Goal: Entertainment & Leisure: Browse casually

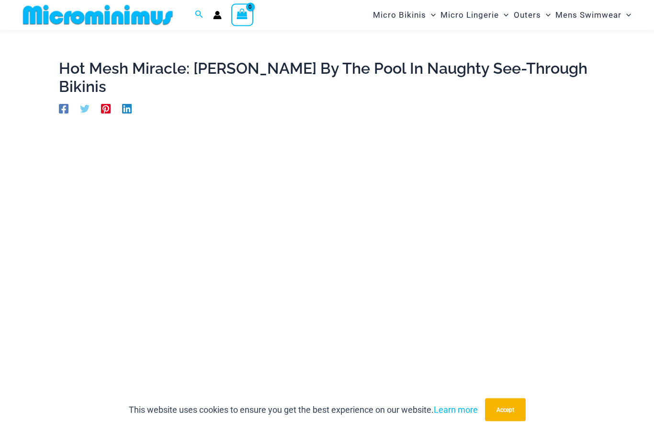
scroll to position [16, 0]
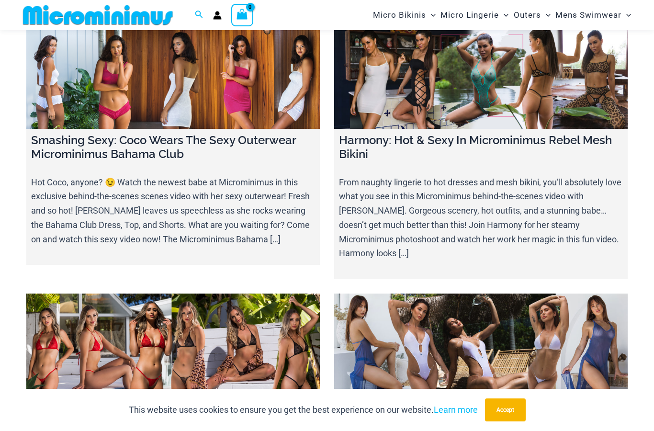
scroll to position [10827, 0]
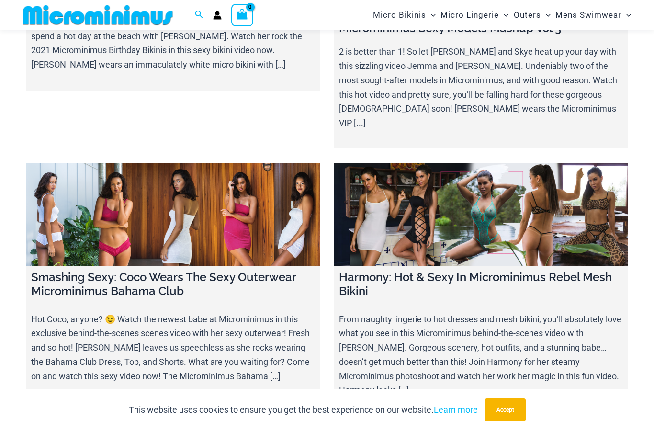
scroll to position [10689, 0]
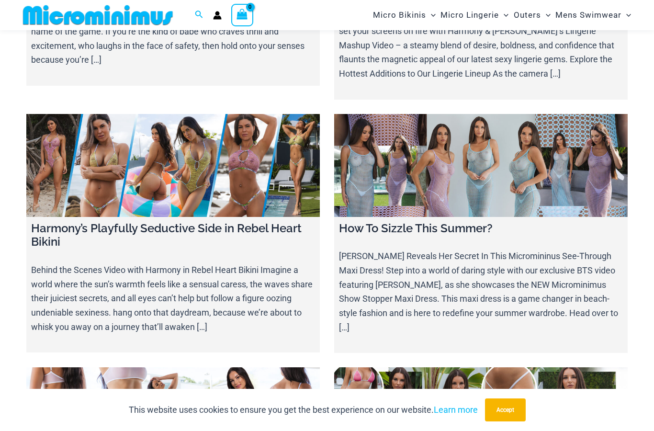
scroll to position [7021, 0]
click at [475, 368] on link at bounding box center [480, 419] width 293 height 103
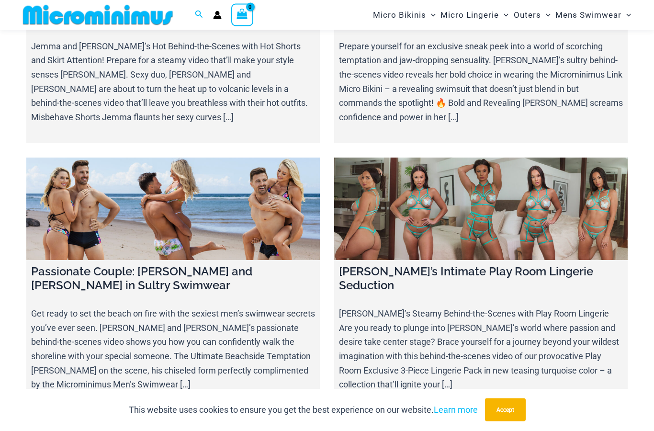
scroll to position [6186, 0]
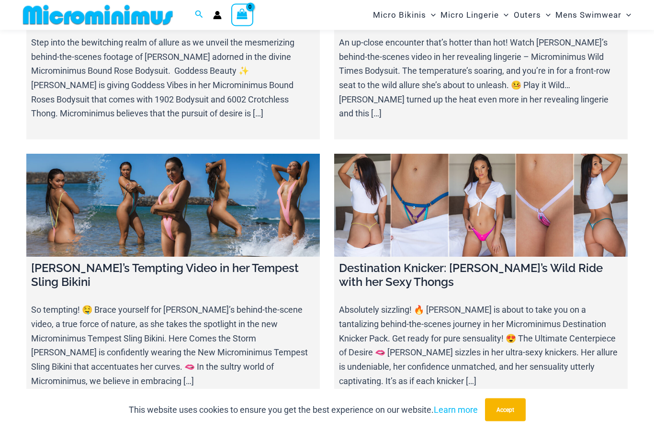
scroll to position [5393, 0]
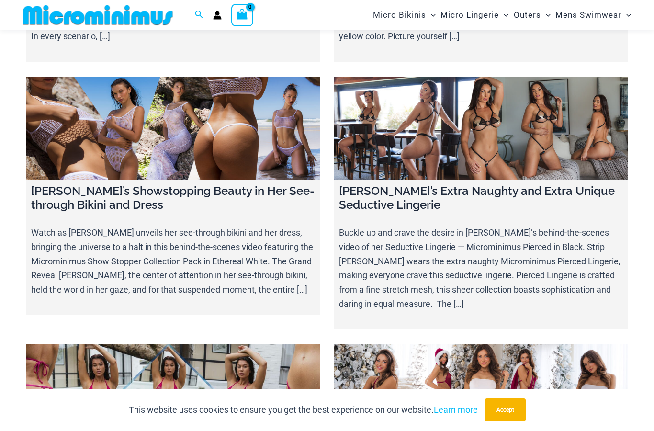
scroll to position [4402, 0]
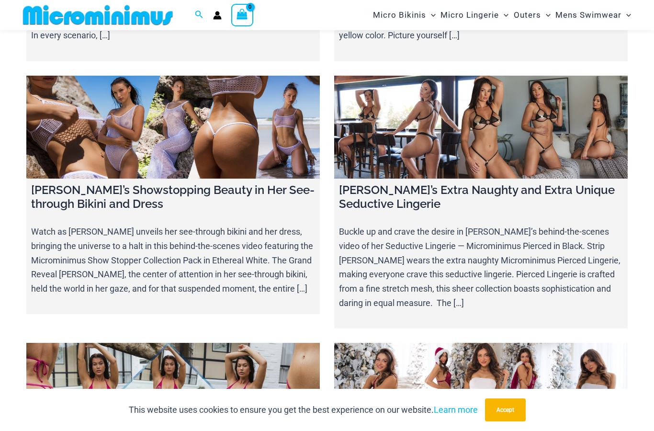
click at [266, 343] on link at bounding box center [172, 394] width 293 height 103
click at [268, 164] on link at bounding box center [172, 127] width 293 height 103
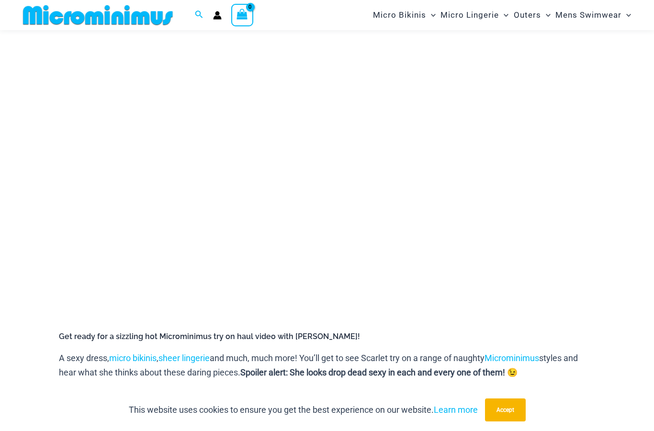
scroll to position [123, 0]
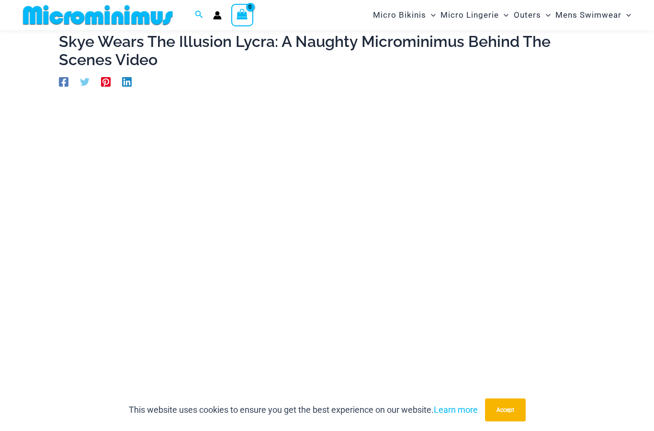
scroll to position [85, 0]
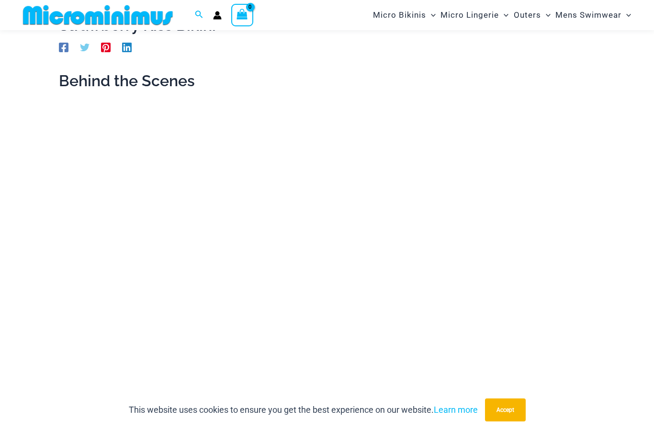
scroll to position [72, 0]
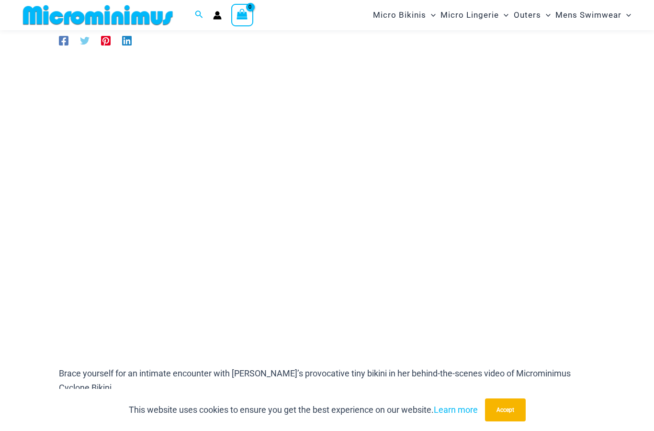
scroll to position [79, 0]
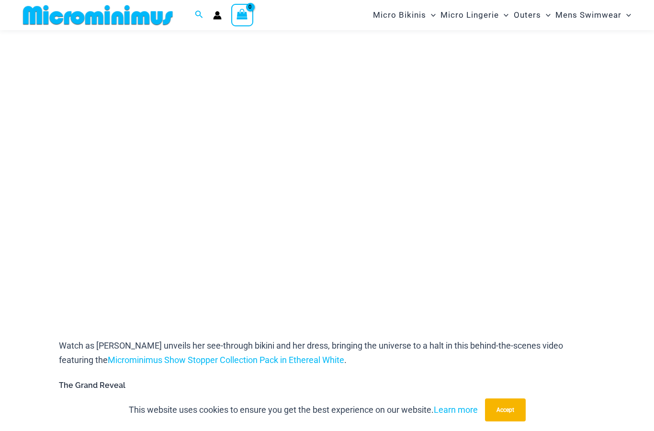
scroll to position [108, 0]
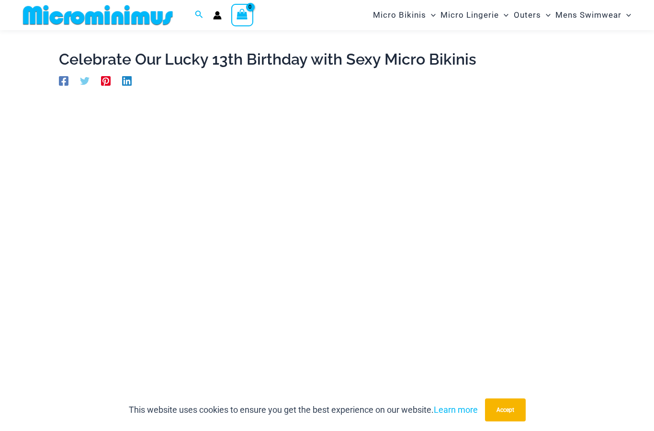
scroll to position [23, 0]
